Goal: Task Accomplishment & Management: Use online tool/utility

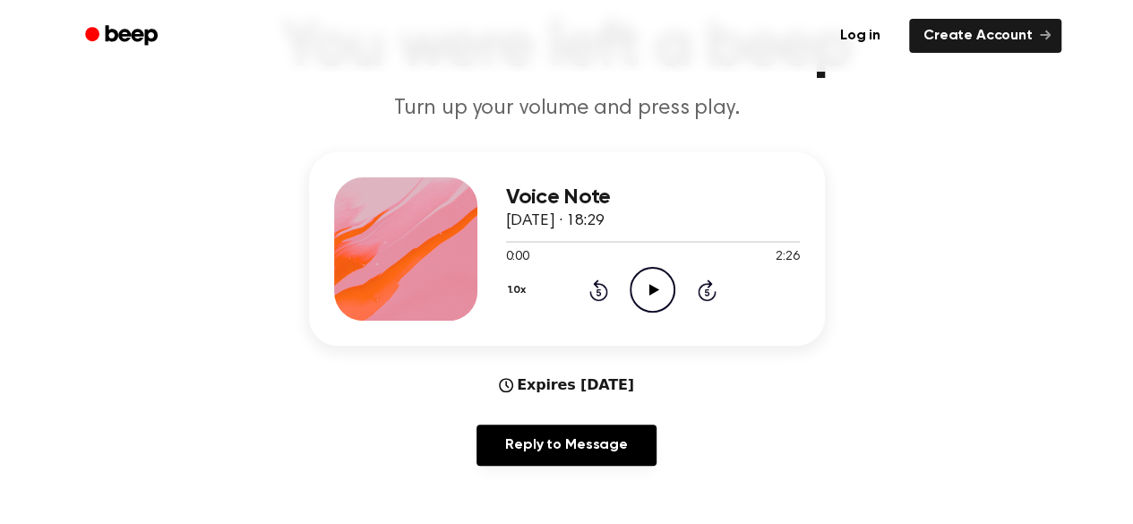
scroll to position [129, 0]
click at [641, 277] on icon "Play Audio" at bounding box center [652, 289] width 46 height 46
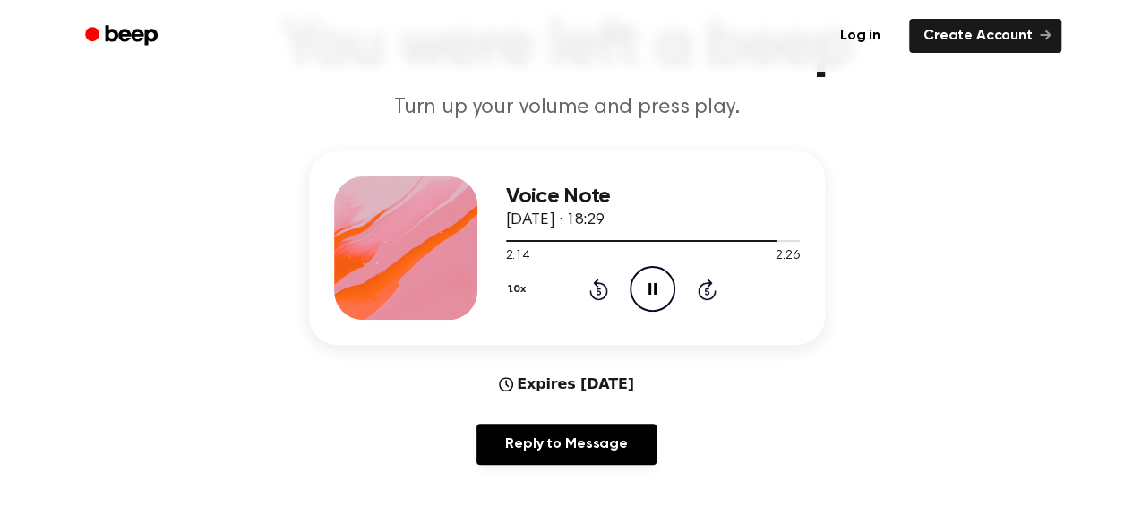
click at [705, 284] on icon at bounding box center [707, 288] width 19 height 21
click at [648, 288] on icon at bounding box center [652, 289] width 8 height 12
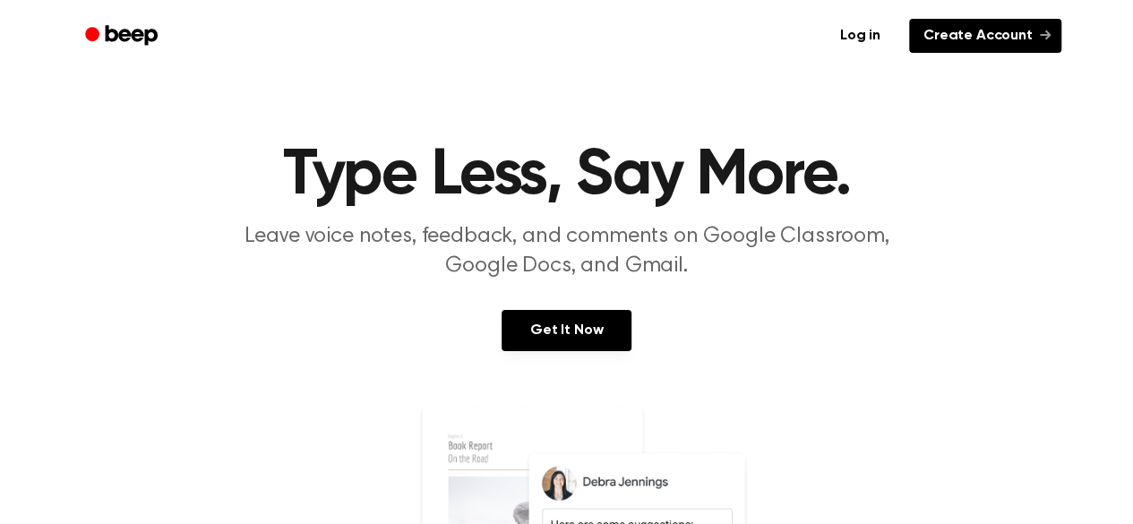
click at [975, 23] on link "Create Account" at bounding box center [985, 36] width 152 height 34
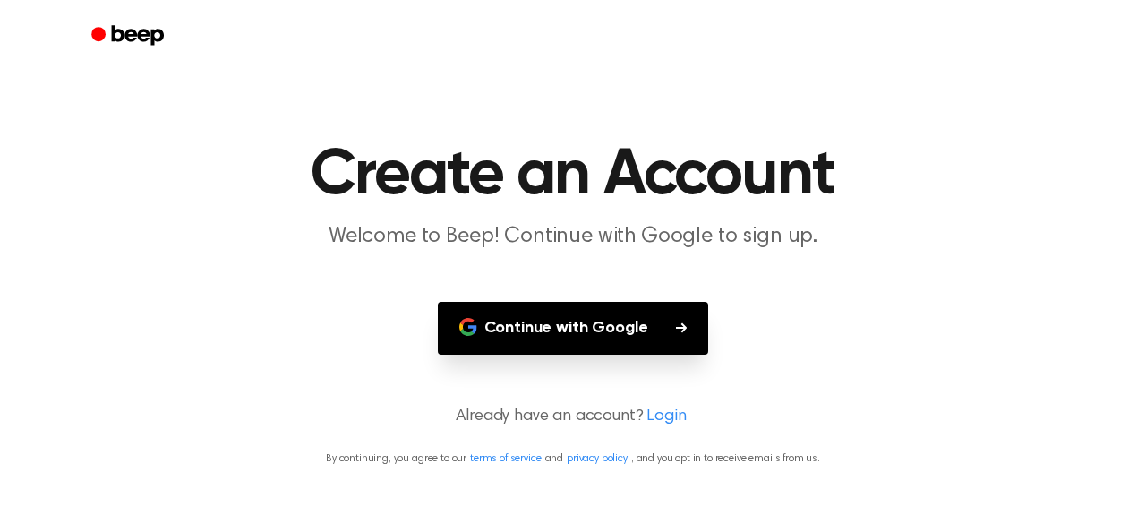
click at [662, 330] on button "Continue with Google" at bounding box center [573, 328] width 271 height 53
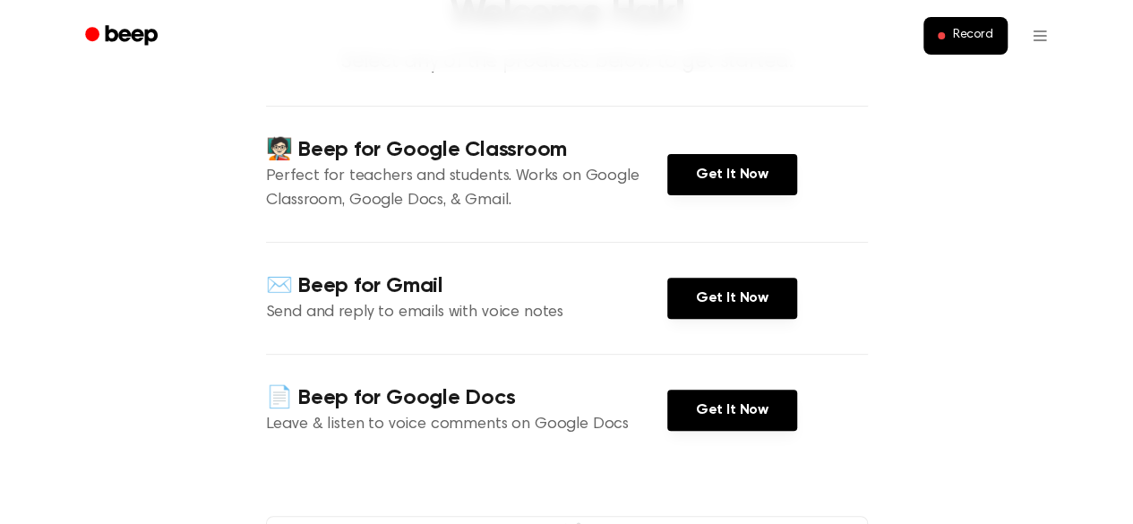
scroll to position [150, 0]
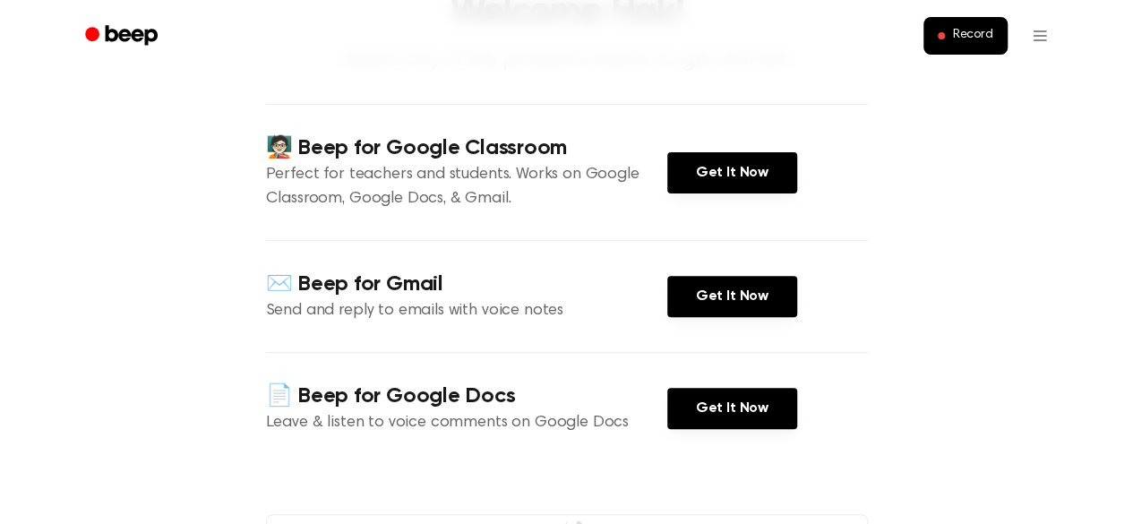
click at [710, 271] on div "✉️ Beep for Gmail Send and reply to emails with voice notes Get It Now" at bounding box center [567, 296] width 602 height 112
click at [713, 287] on link "Get It Now" at bounding box center [732, 296] width 130 height 41
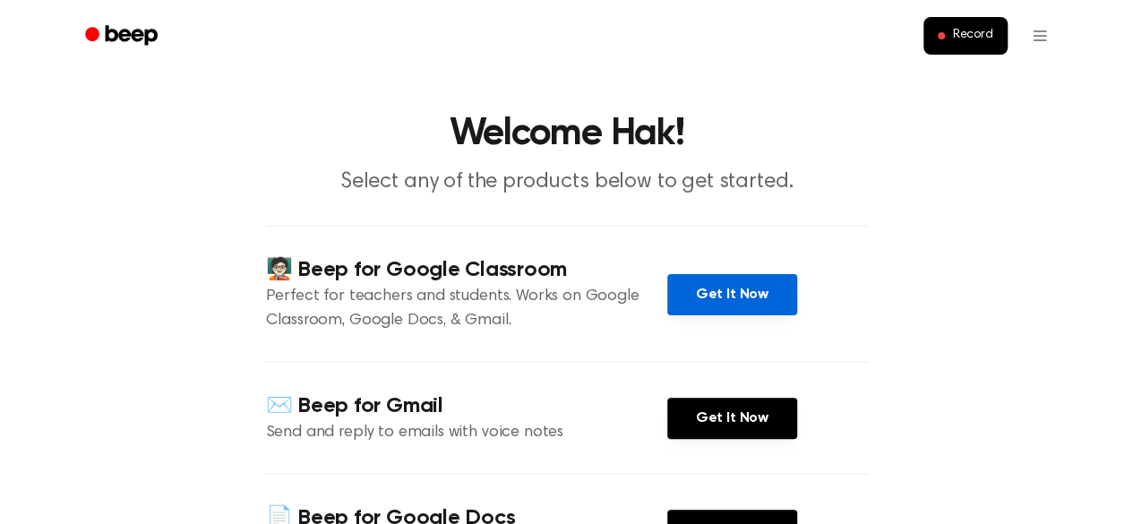
scroll to position [0, 0]
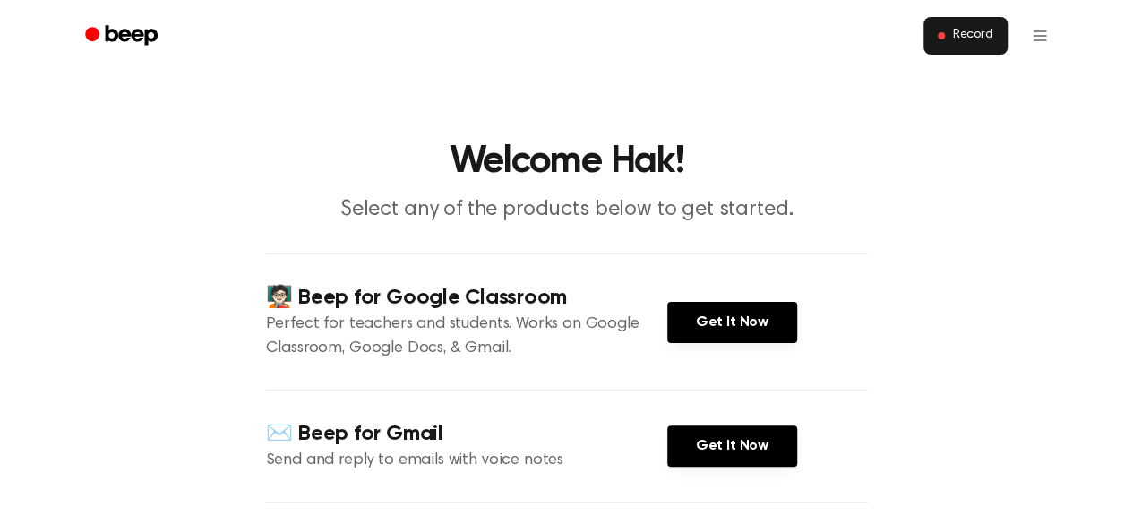
click at [985, 40] on span "Record" at bounding box center [972, 36] width 40 height 16
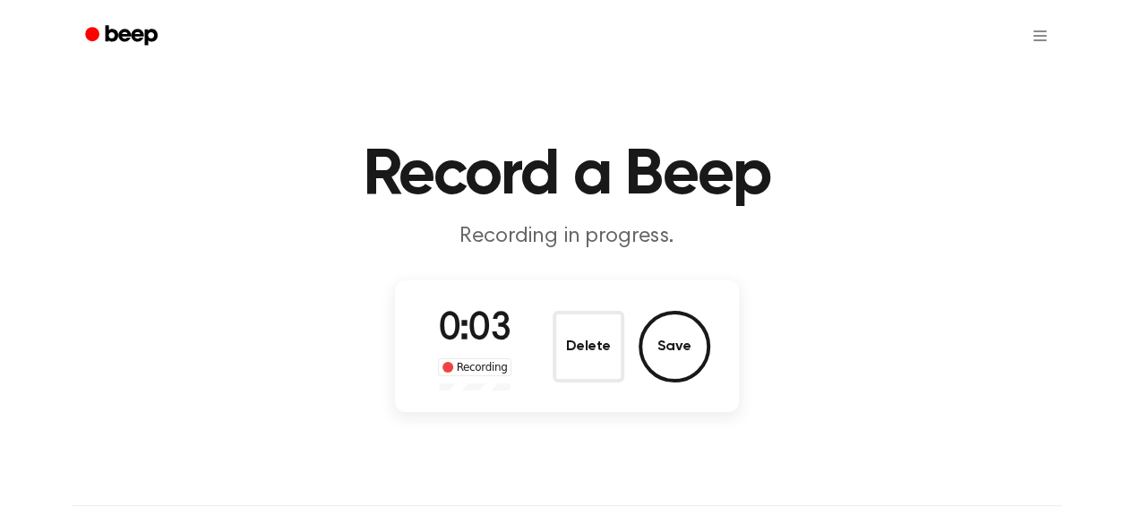
click at [626, 355] on div "Delete Save" at bounding box center [631, 347] width 158 height 72
click at [623, 355] on button "Delete" at bounding box center [588, 347] width 72 height 72
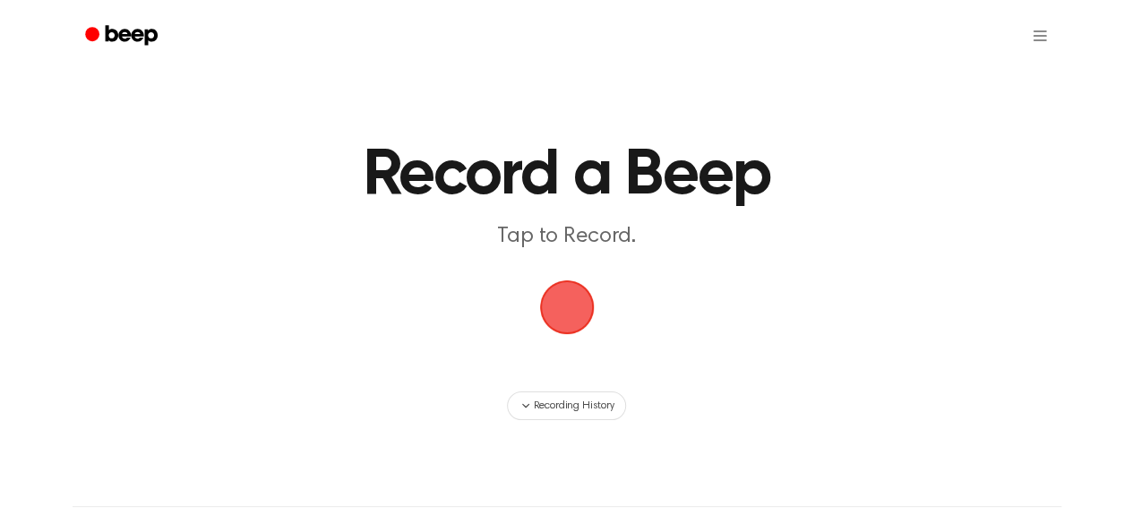
click at [595, 291] on span "button" at bounding box center [567, 307] width 64 height 64
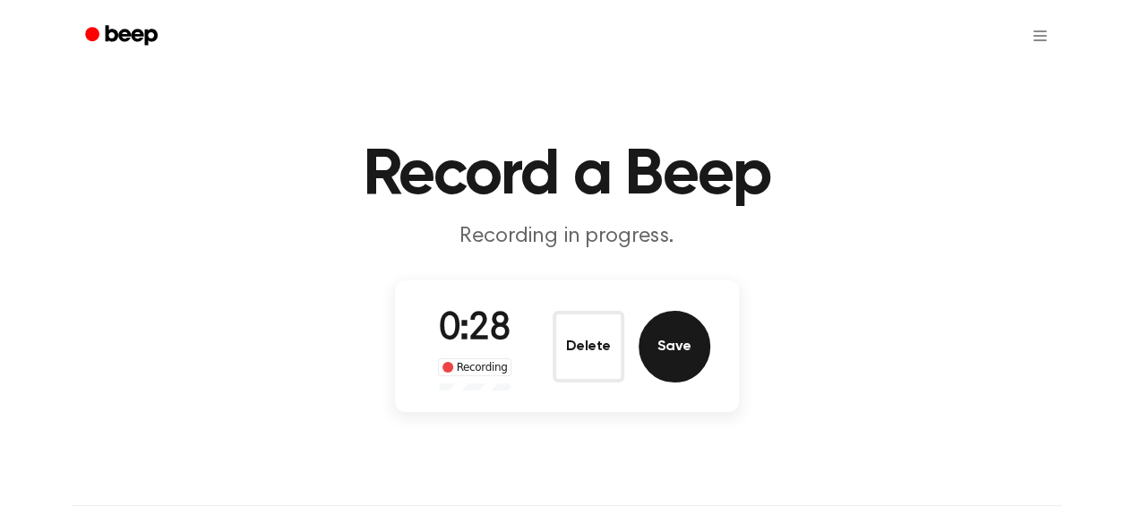
click at [655, 345] on button "Save" at bounding box center [674, 347] width 72 height 72
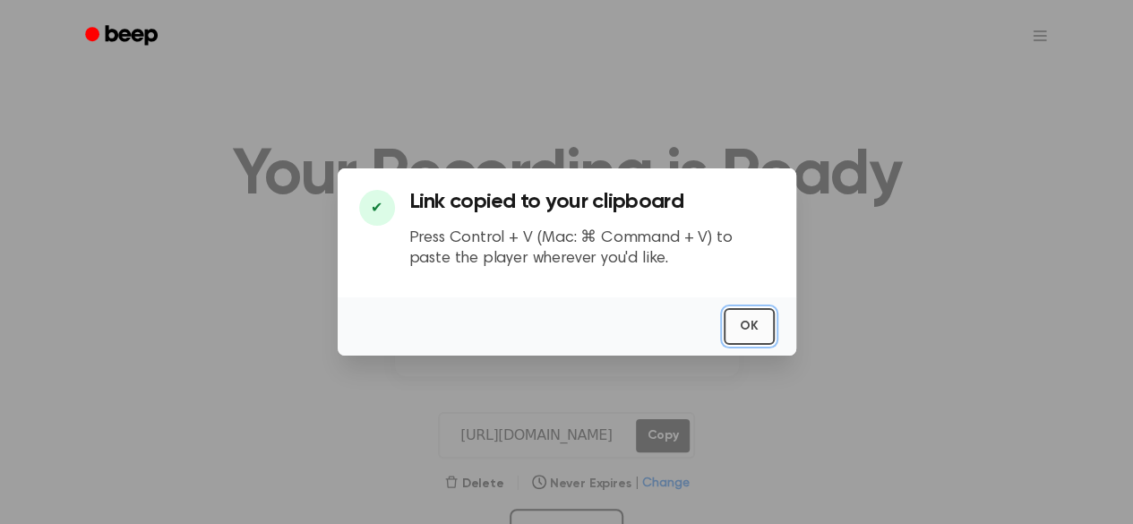
click at [766, 330] on button "OK" at bounding box center [749, 326] width 51 height 37
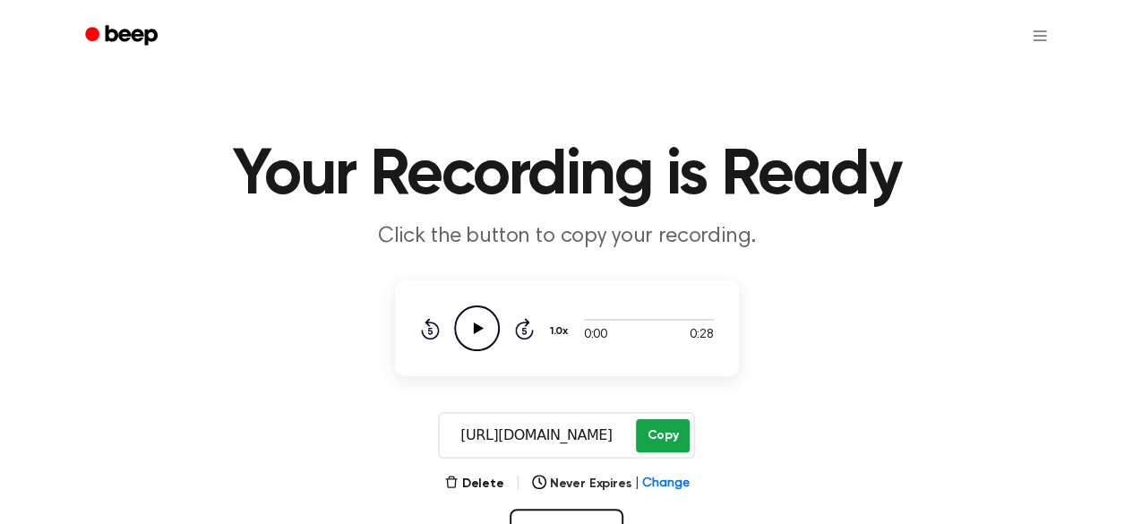
click at [669, 435] on button "Copy" at bounding box center [662, 435] width 53 height 33
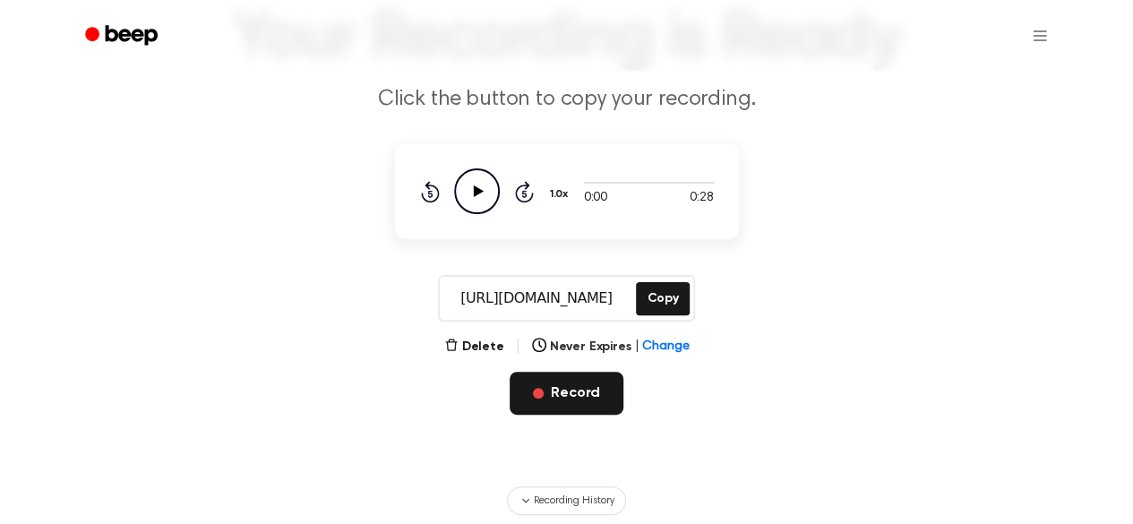
click at [534, 397] on button "Record" at bounding box center [567, 393] width 114 height 43
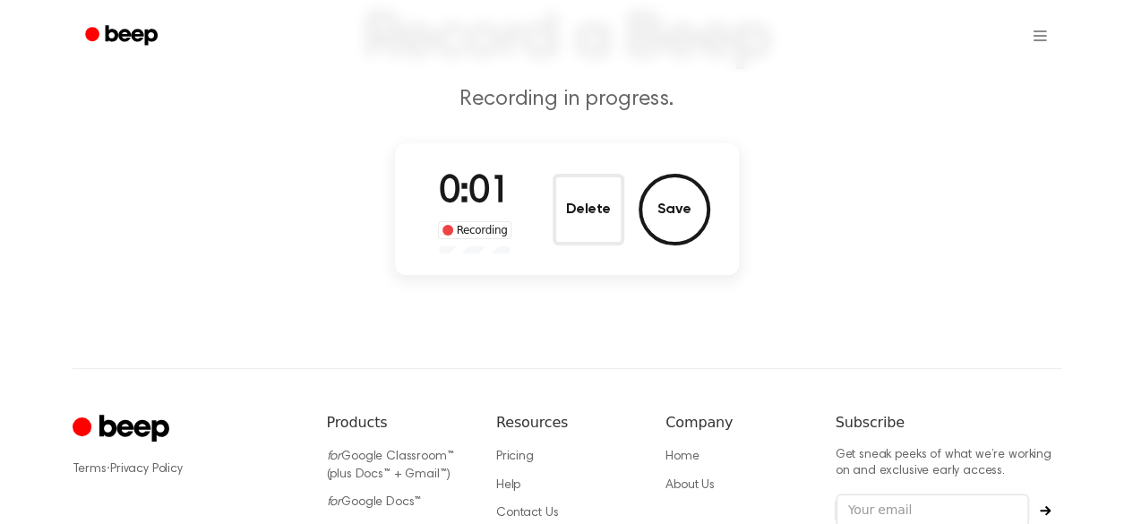
scroll to position [0, 0]
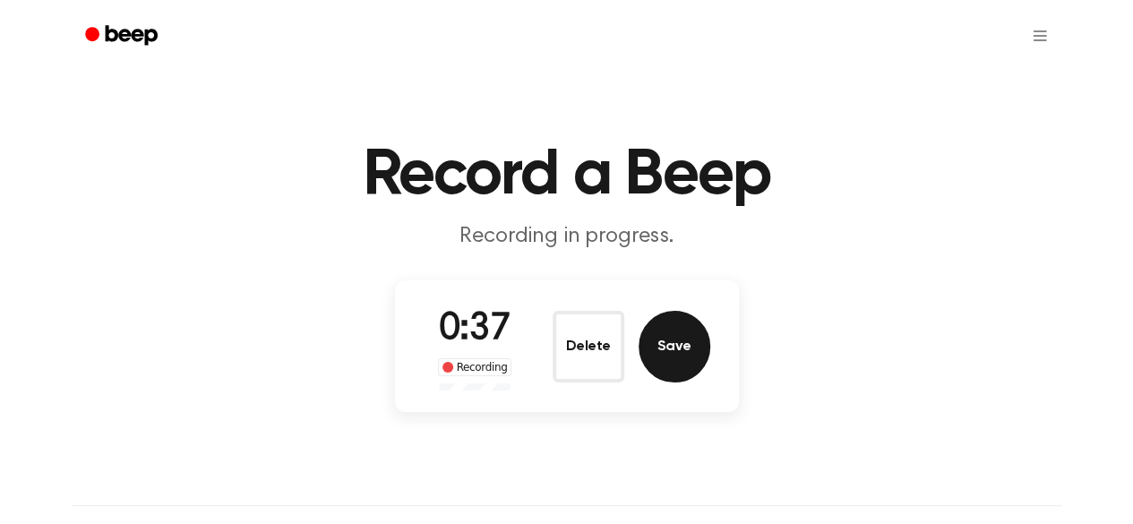
click at [678, 343] on button "Save" at bounding box center [674, 347] width 72 height 72
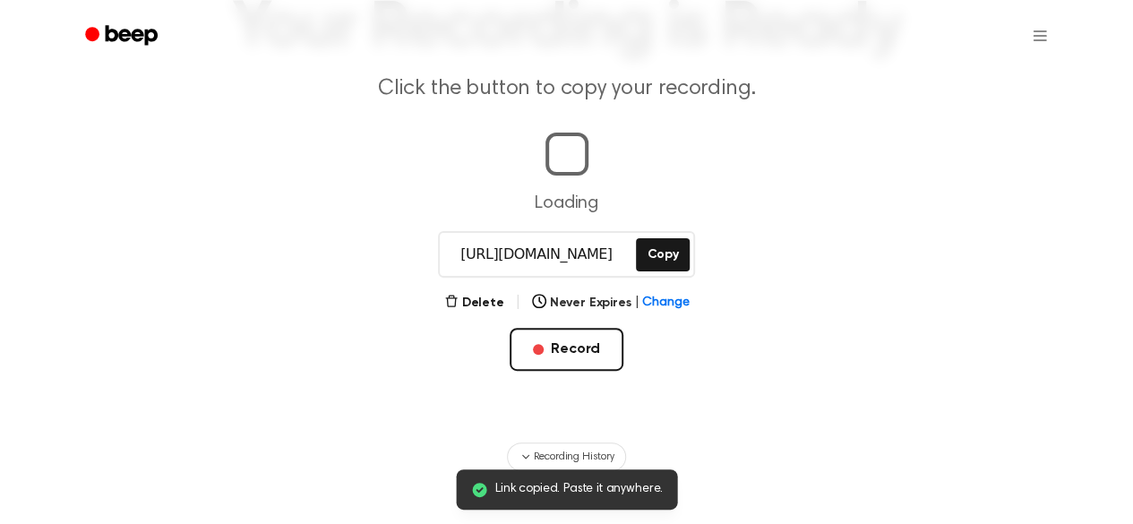
scroll to position [149, 0]
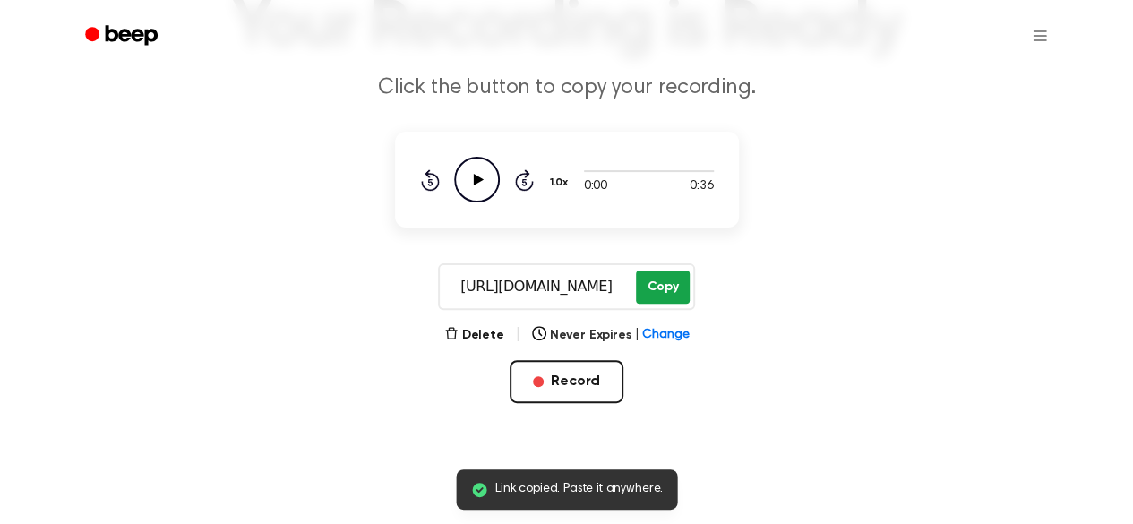
click at [656, 283] on button "Copy" at bounding box center [662, 286] width 53 height 33
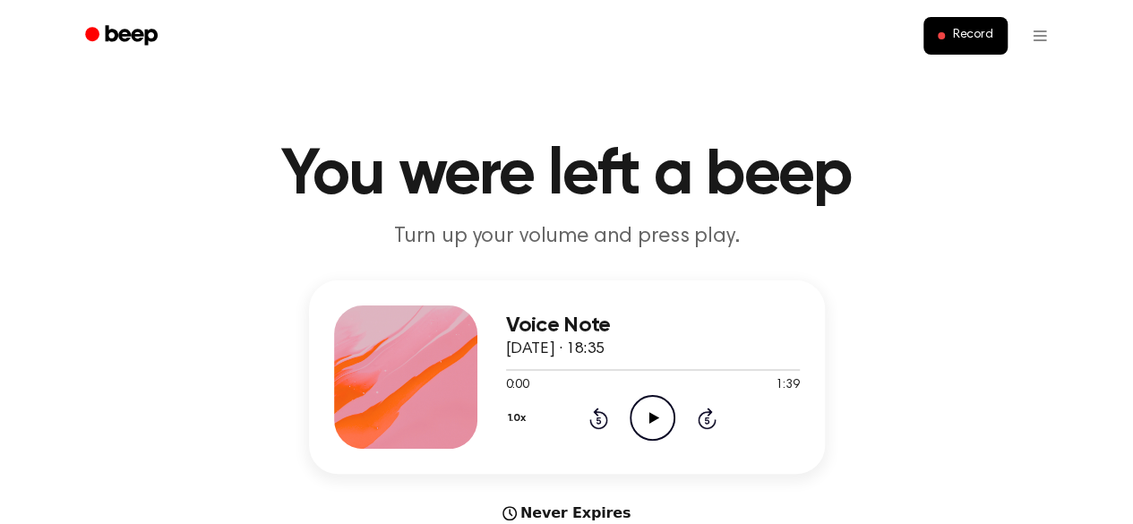
click at [650, 407] on icon "Play Audio" at bounding box center [652, 418] width 46 height 46
click at [655, 414] on icon "Play Audio" at bounding box center [652, 418] width 46 height 46
click at [654, 424] on icon "Pause Audio" at bounding box center [652, 418] width 46 height 46
